Goal: Complete application form

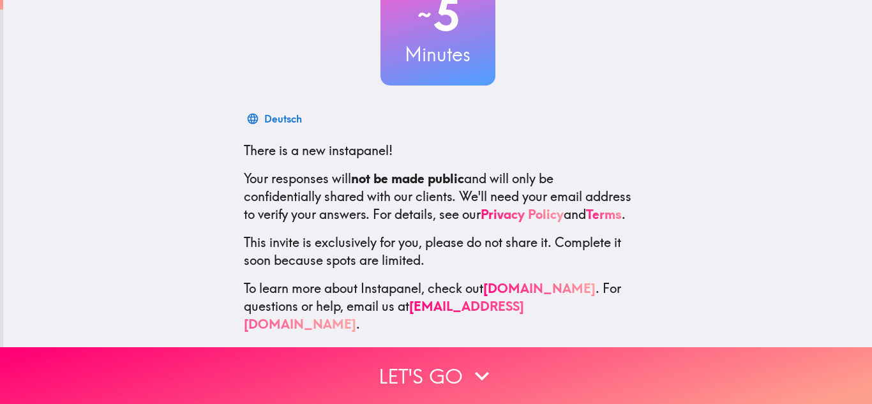
scroll to position [127, 0]
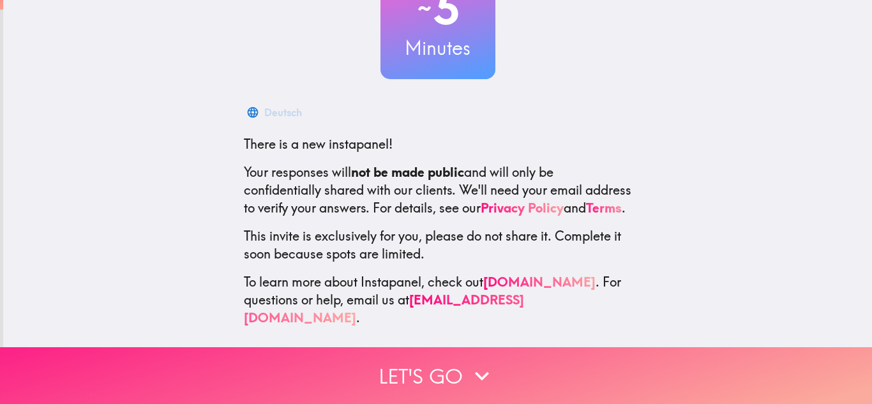
click at [399, 377] on button "Let's go" at bounding box center [436, 375] width 872 height 57
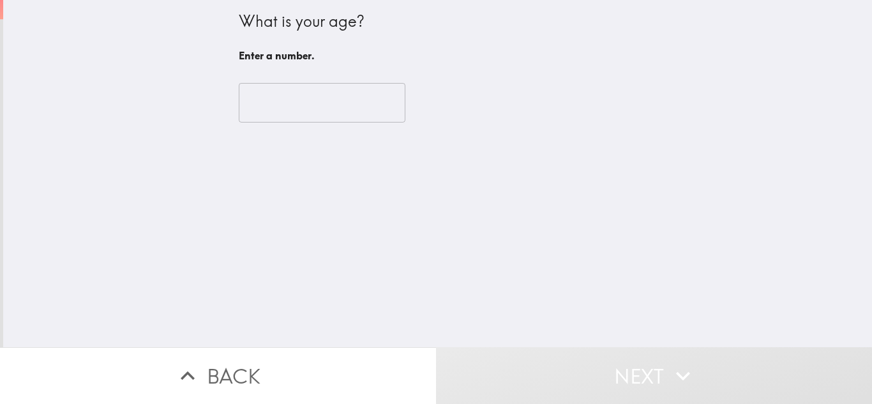
click at [279, 100] on input "number" at bounding box center [322, 103] width 167 height 40
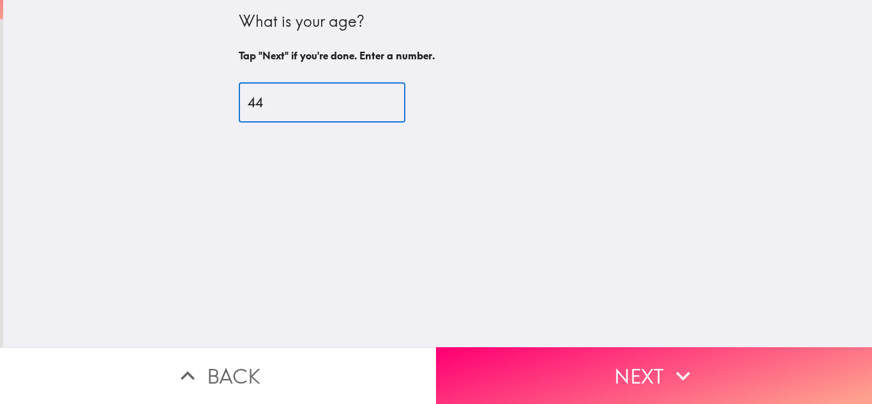
type input "44"
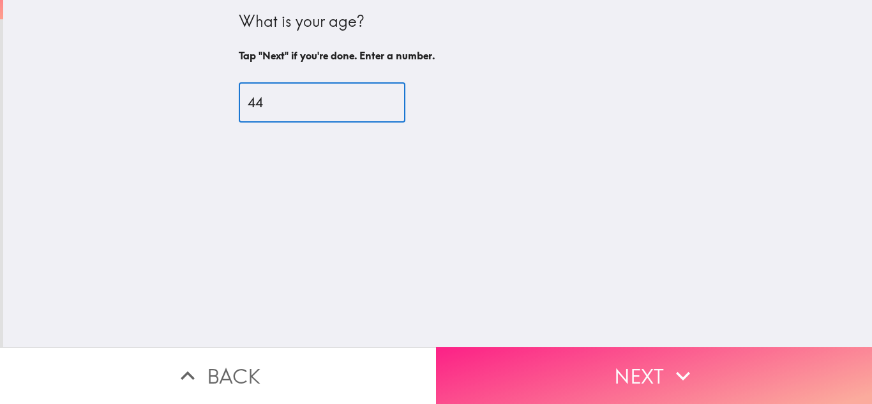
click at [529, 362] on button "Next" at bounding box center [654, 375] width 436 height 57
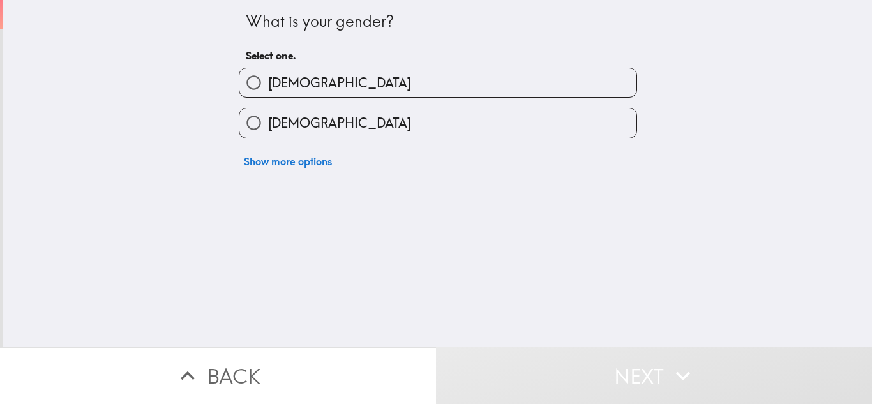
click at [253, 77] on input "[DEMOGRAPHIC_DATA]" at bounding box center [253, 82] width 29 height 29
radio input "true"
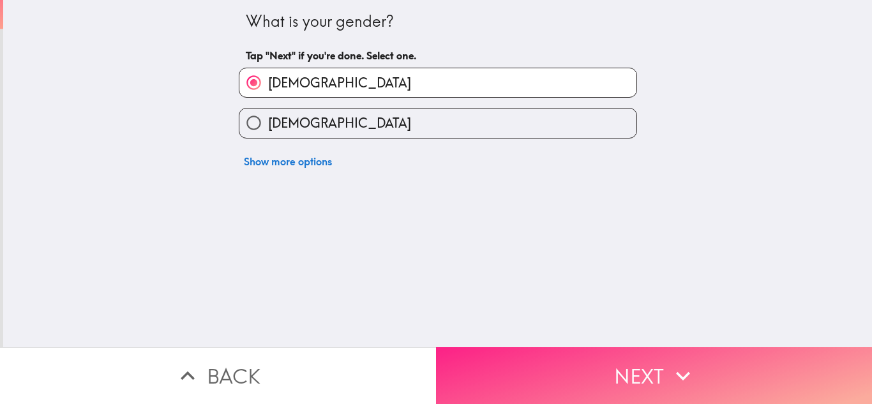
click at [548, 382] on button "Next" at bounding box center [654, 375] width 436 height 57
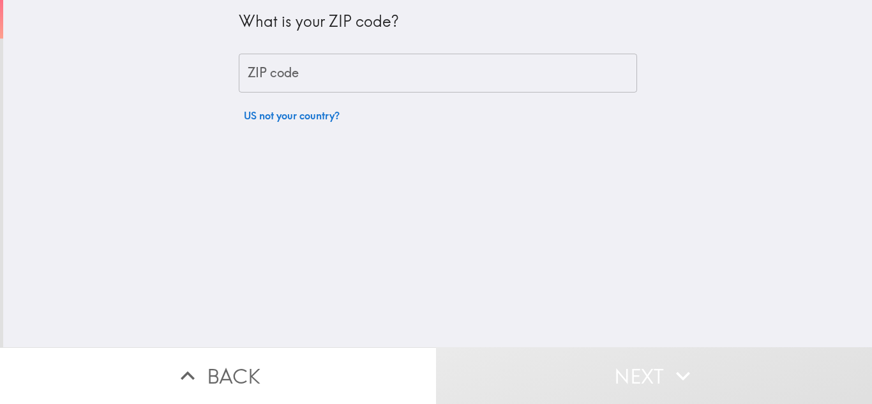
click at [254, 68] on div "ZIP code ZIP code" at bounding box center [438, 74] width 398 height 40
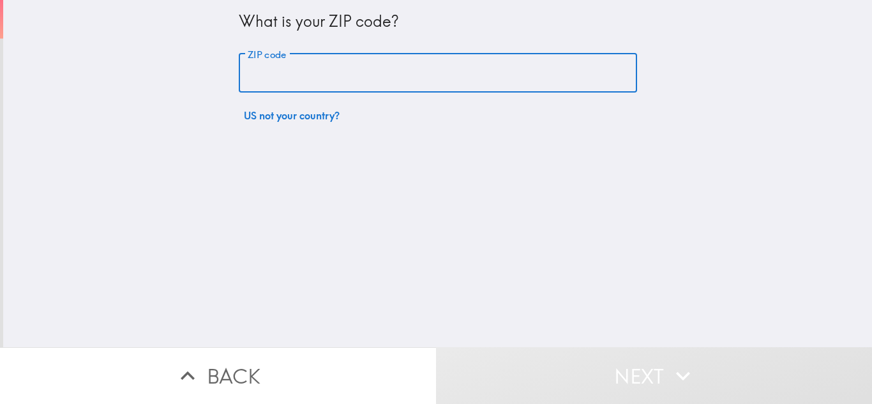
type input "77036"
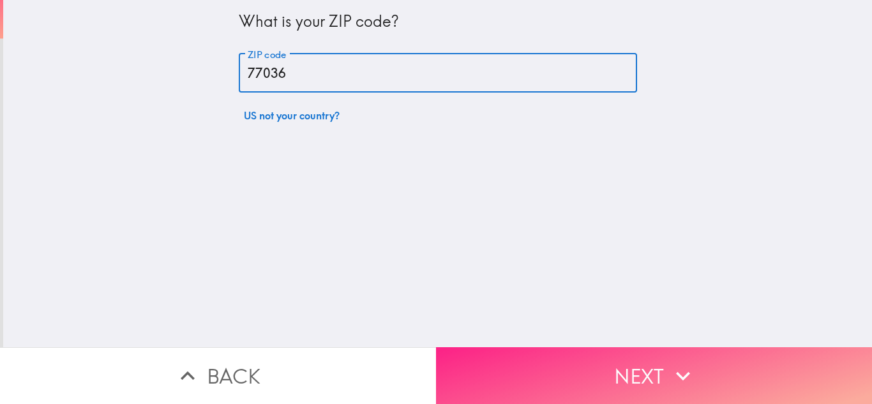
click at [514, 362] on button "Next" at bounding box center [654, 375] width 436 height 57
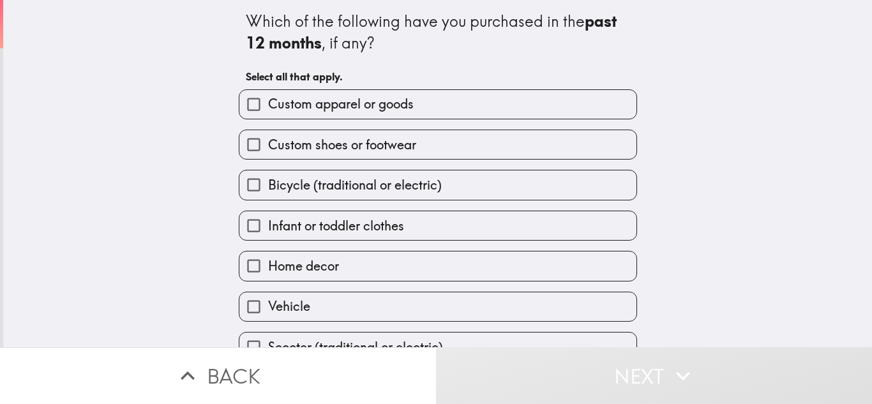
scroll to position [65, 0]
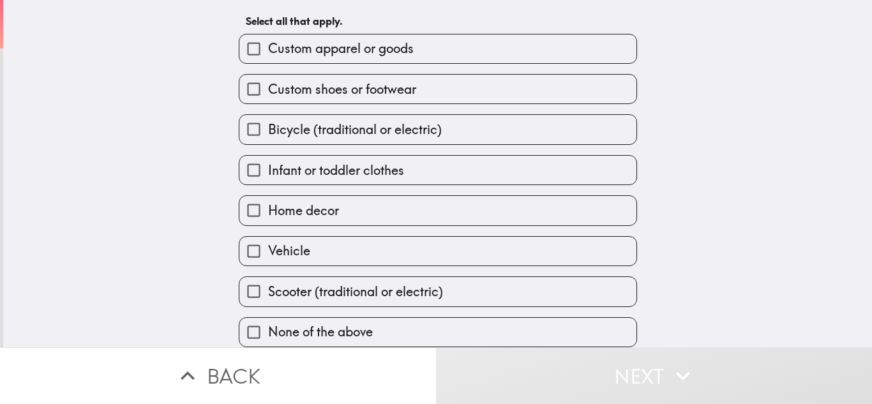
click at [239, 331] on input "None of the above" at bounding box center [253, 332] width 29 height 29
checkbox input "true"
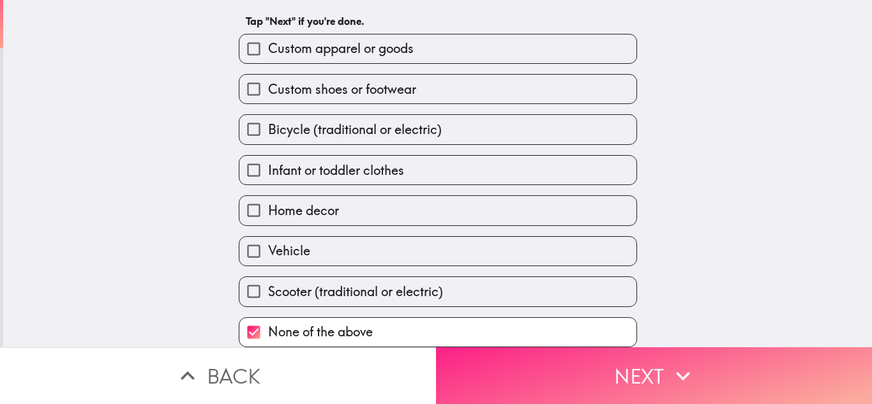
click at [539, 367] on button "Next" at bounding box center [654, 375] width 436 height 57
